Goal: Find specific page/section: Find specific page/section

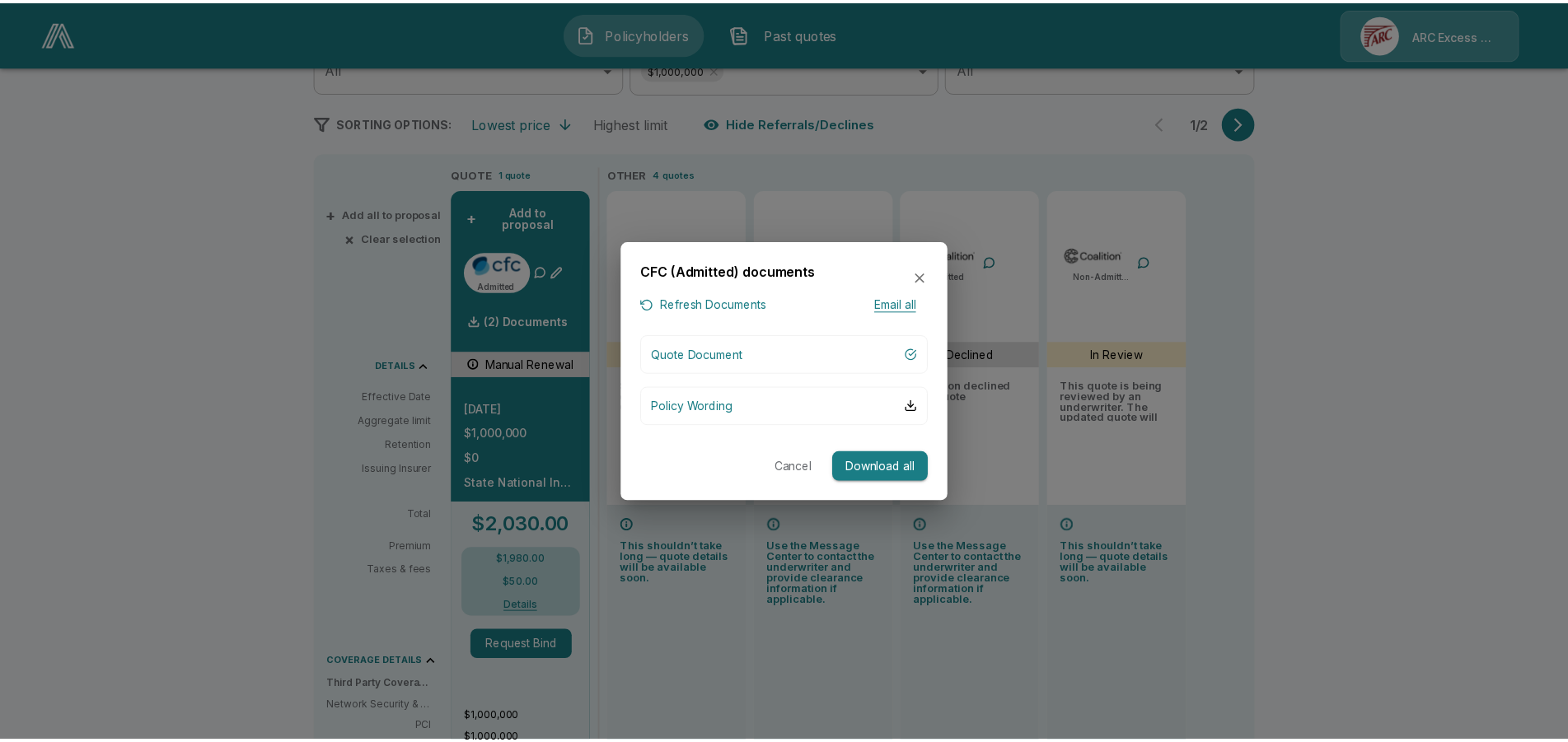
scroll to position [261, 0]
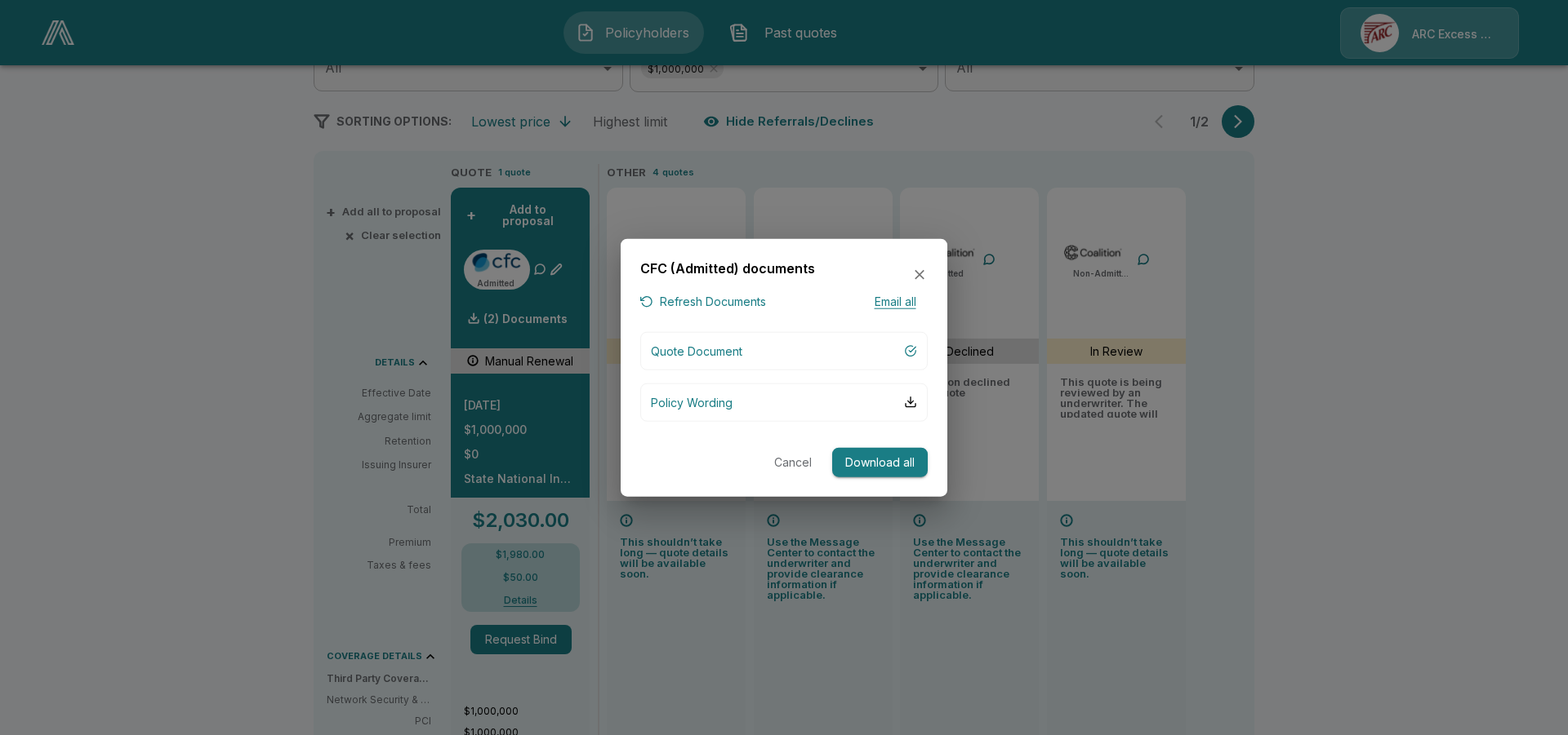
click at [923, 276] on icon "button" at bounding box center [920, 275] width 17 height 17
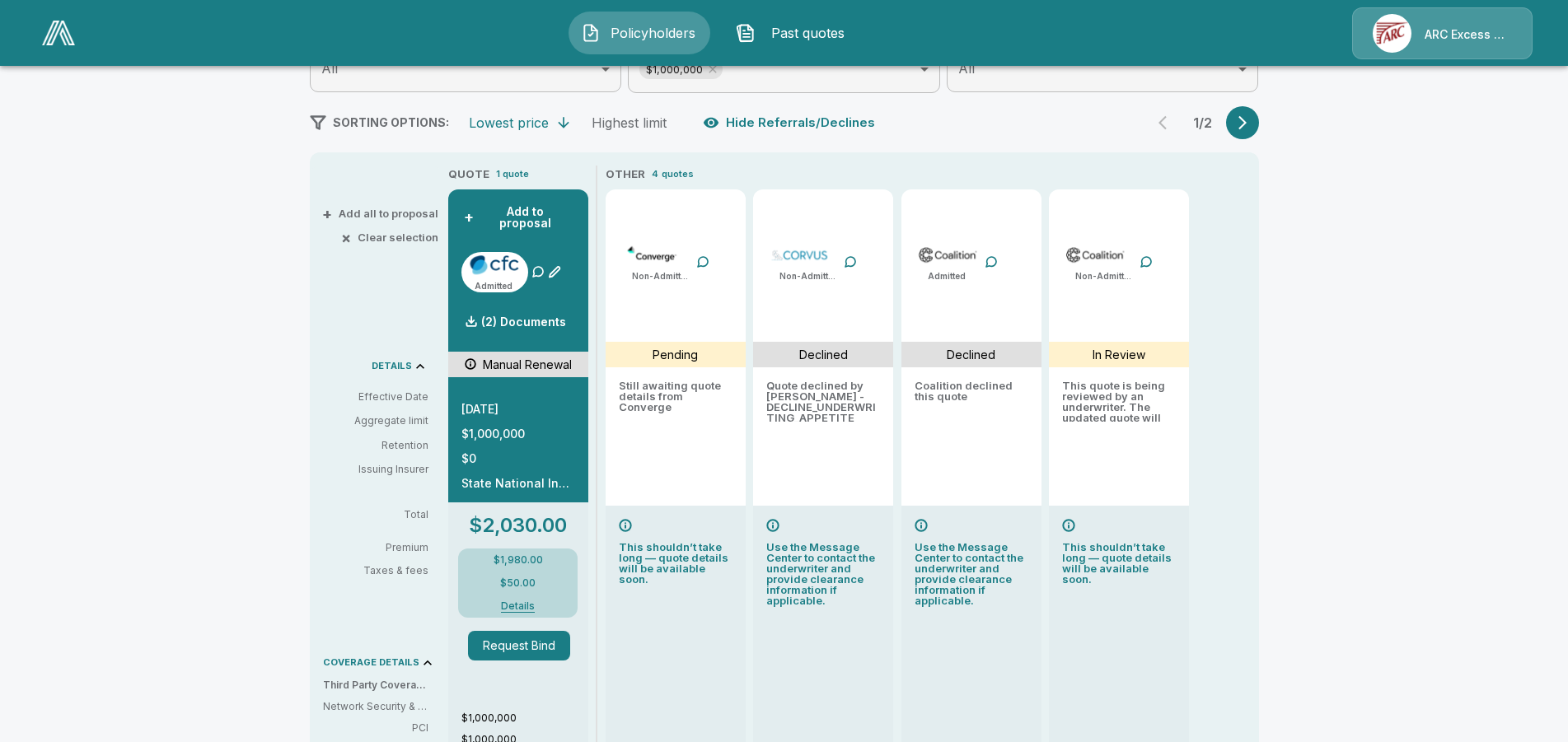
click at [55, 28] on img at bounding box center [58, 33] width 33 height 25
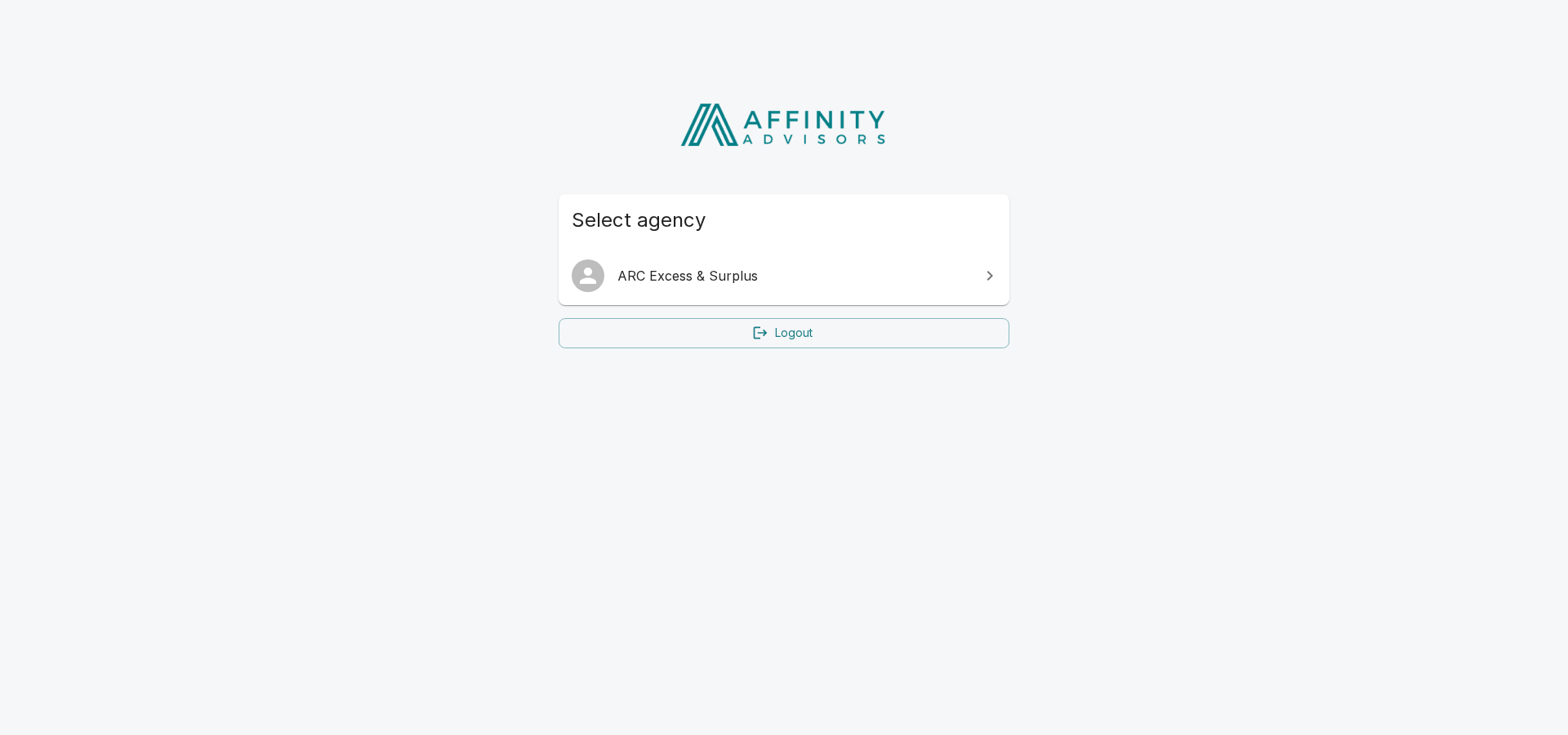
click at [746, 287] on link "ARC Excess & Surplus" at bounding box center [783, 276] width 451 height 46
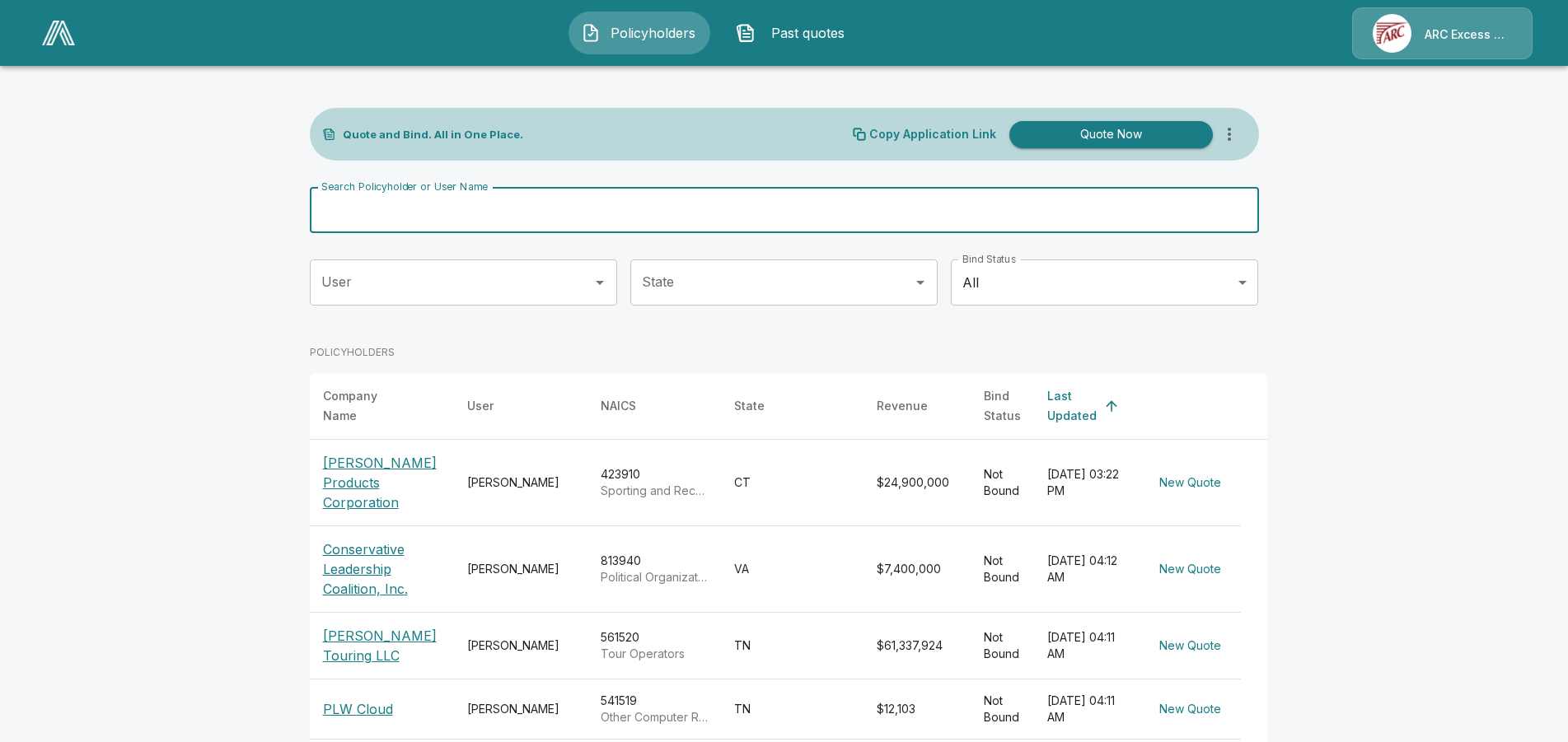
click at [659, 198] on input "Search Policyholder or User Name" at bounding box center [775, 210] width 932 height 46
type input "**********"
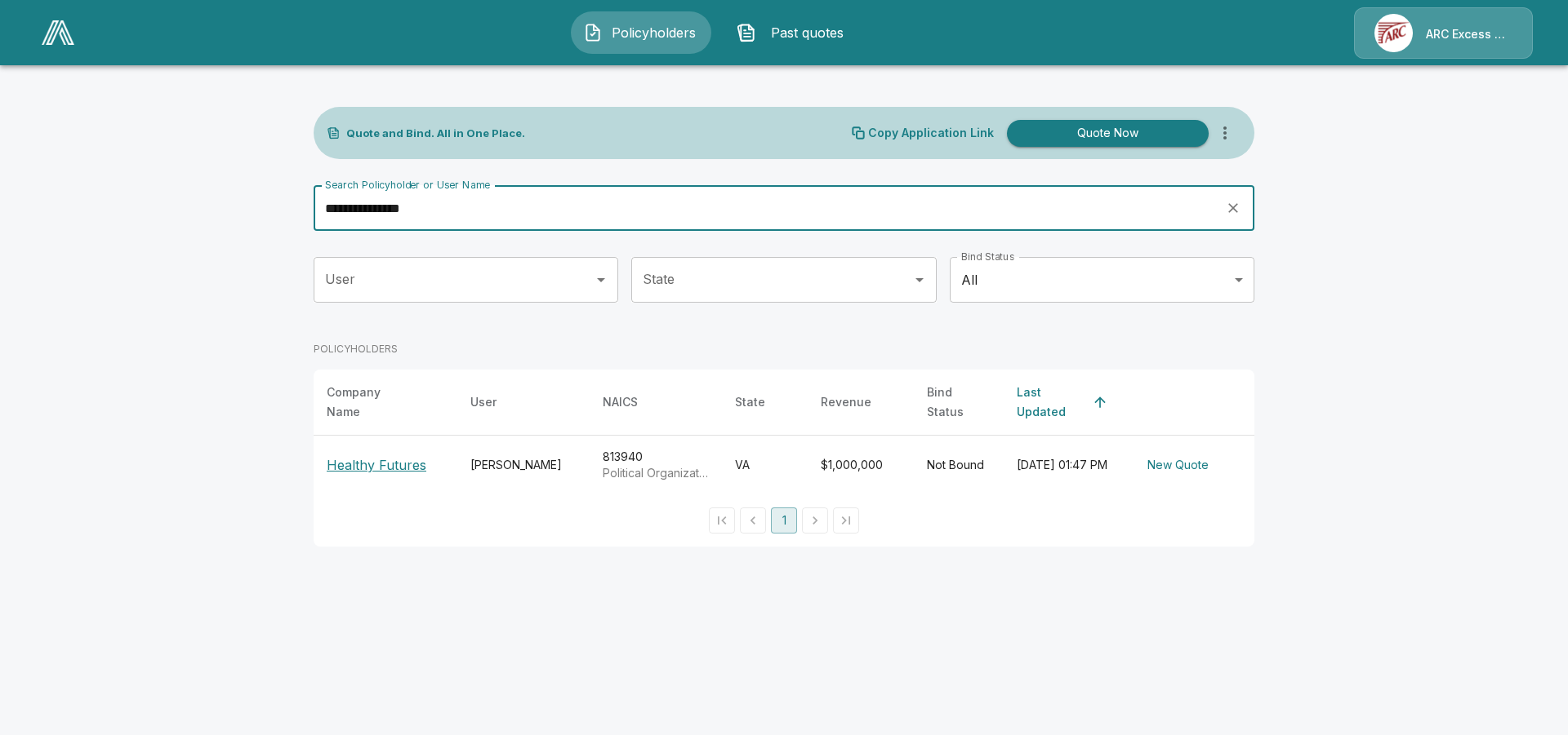
click at [345, 464] on p "Healthy Futures" at bounding box center [376, 465] width 100 height 19
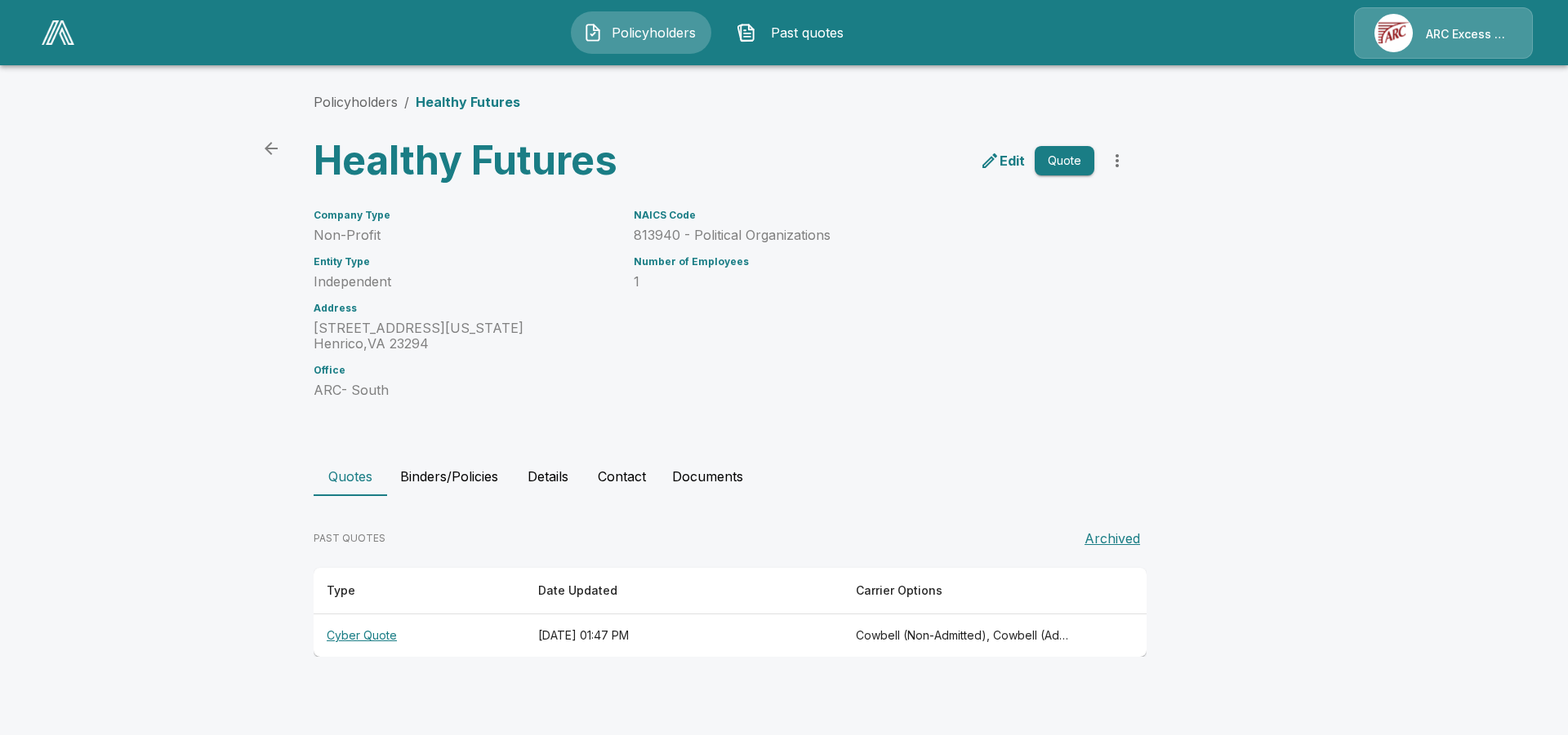
click at [361, 644] on th "Cyber Quote" at bounding box center [420, 635] width 212 height 43
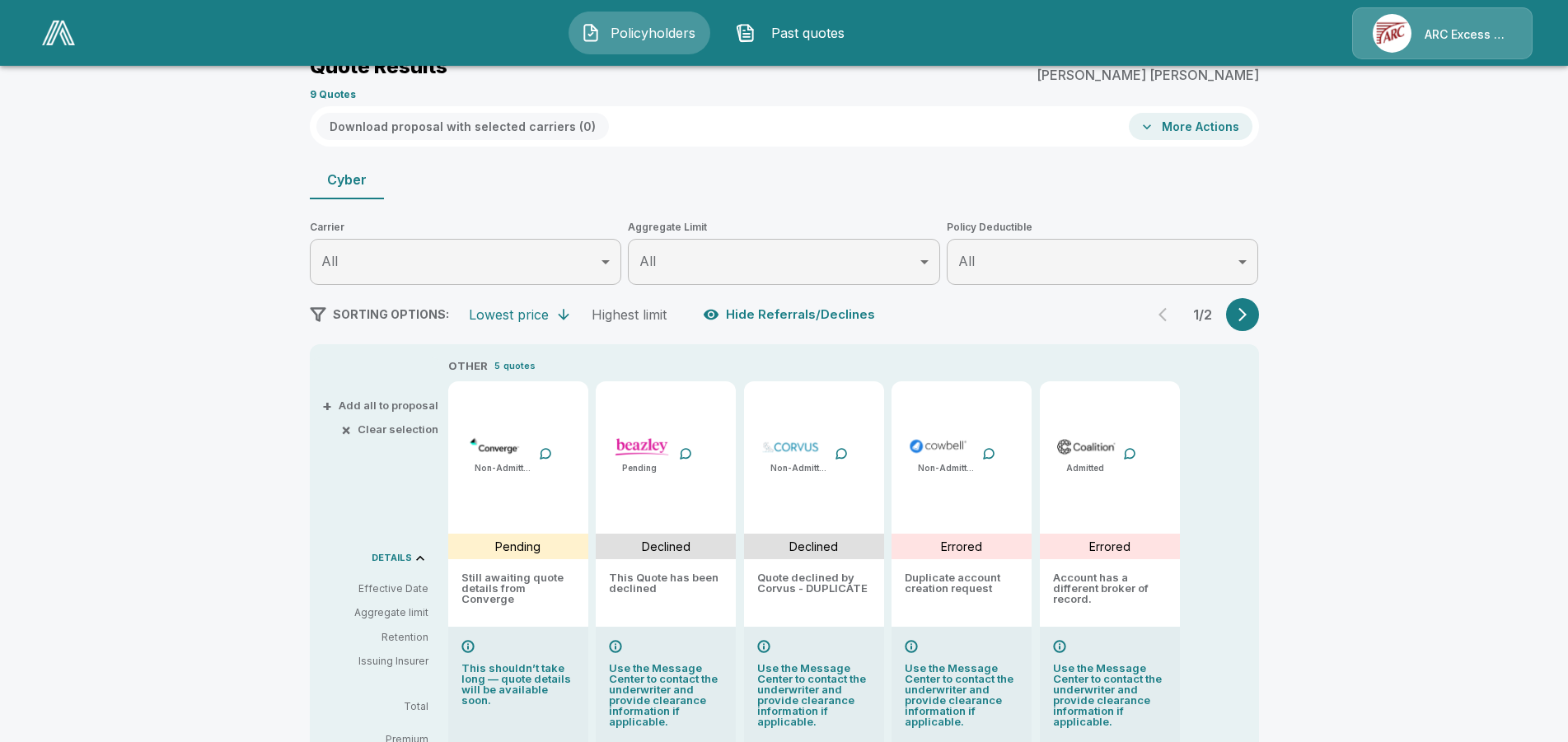
scroll to position [168, 0]
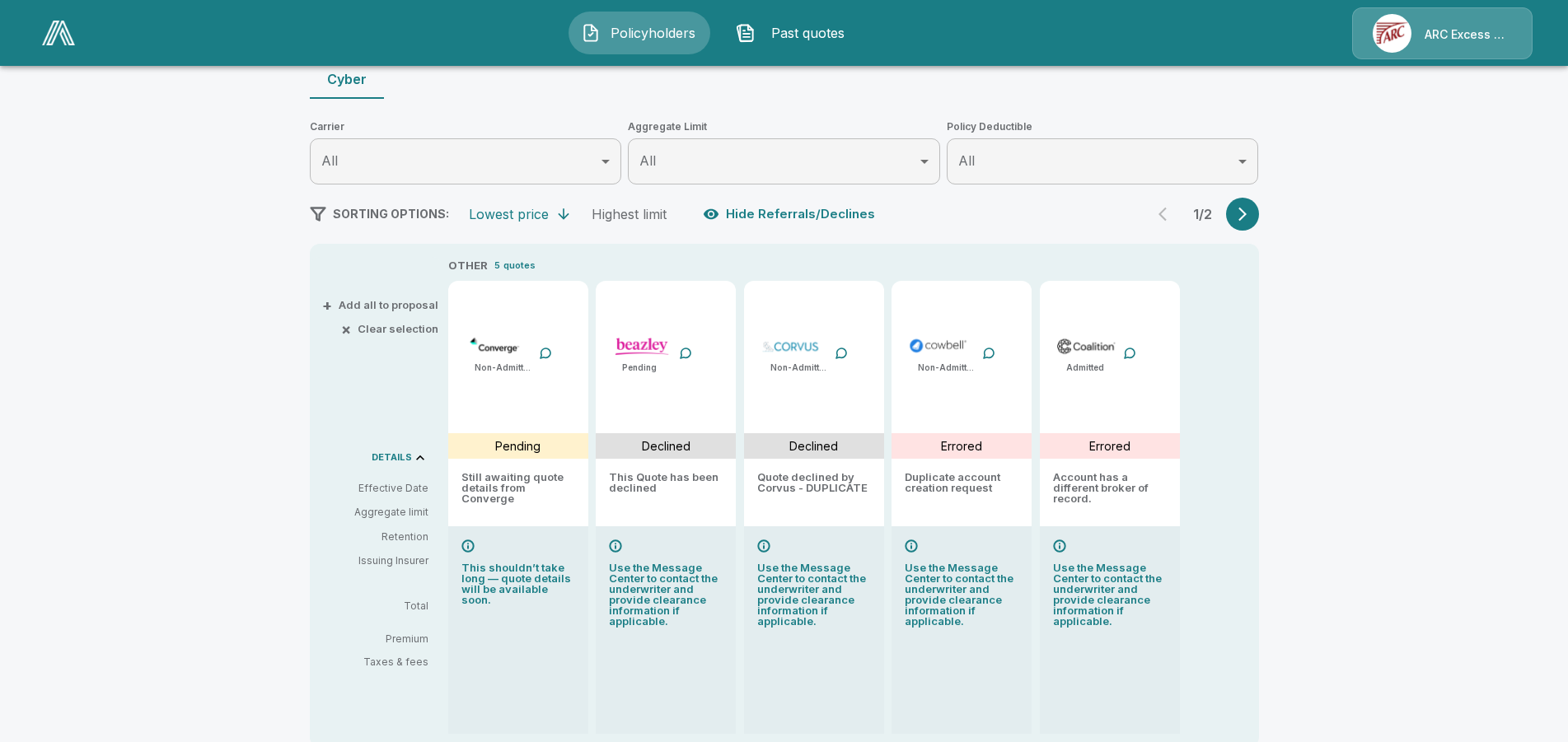
click at [1258, 208] on button "button" at bounding box center [1242, 214] width 33 height 33
